Goal: Use online tool/utility: Utilize a website feature to perform a specific function

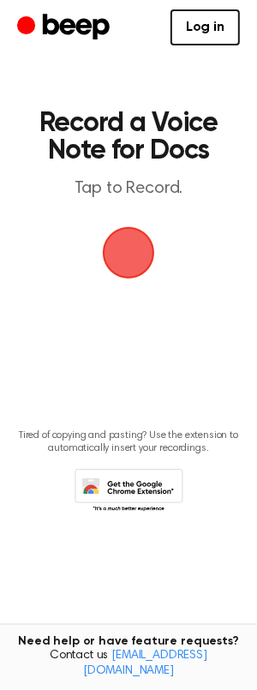
click at [127, 250] on span "button" at bounding box center [128, 252] width 77 height 77
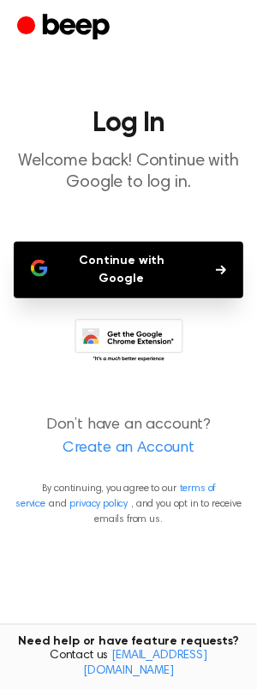
click at [180, 257] on button "Continue with Google" at bounding box center [129, 270] width 230 height 57
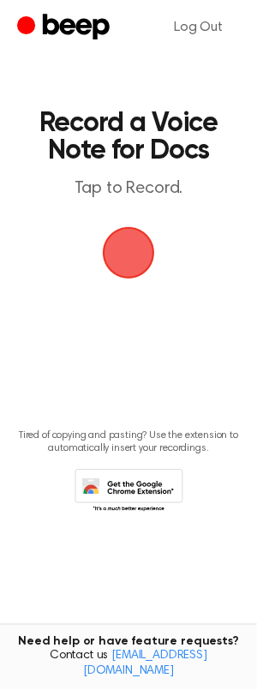
click at [137, 242] on span "button" at bounding box center [129, 254] width 56 height 56
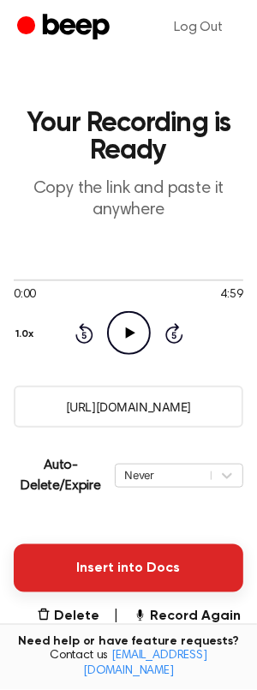
click at [99, 563] on button "Insert into Docs" at bounding box center [129, 569] width 230 height 48
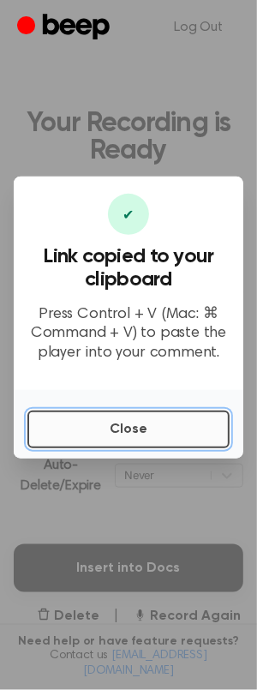
click at [119, 429] on button "Close" at bounding box center [128, 430] width 202 height 38
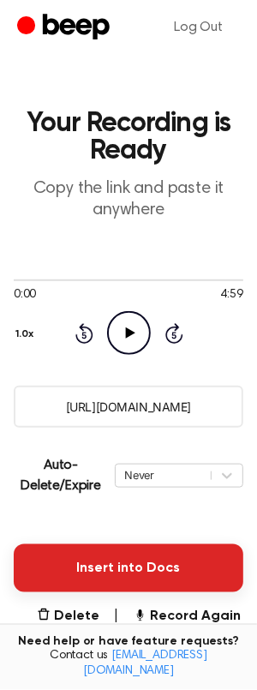
click at [132, 565] on button "Insert into Docs" at bounding box center [129, 569] width 230 height 48
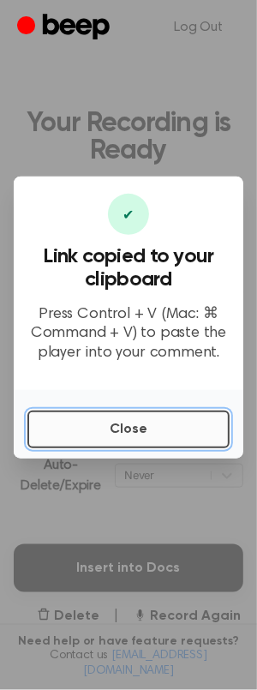
click at [111, 424] on button "Close" at bounding box center [128, 430] width 202 height 38
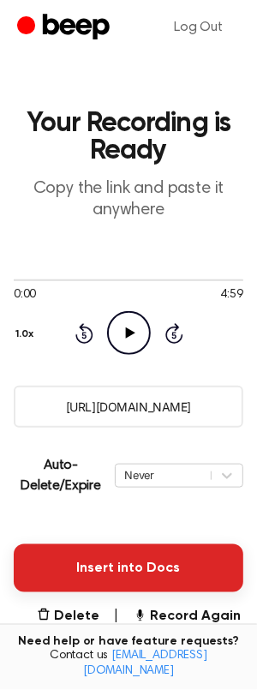
click at [118, 573] on button "Insert into Docs" at bounding box center [129, 569] width 230 height 48
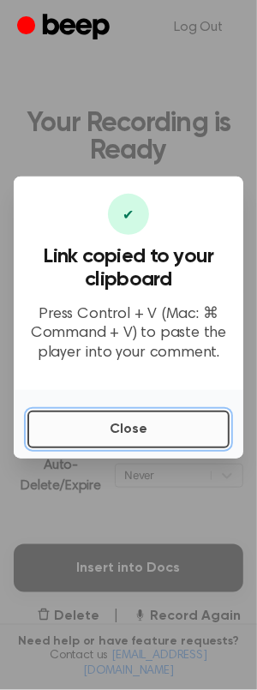
click at [140, 443] on button "Close" at bounding box center [128, 430] width 202 height 38
